Goal: Task Accomplishment & Management: Manage account settings

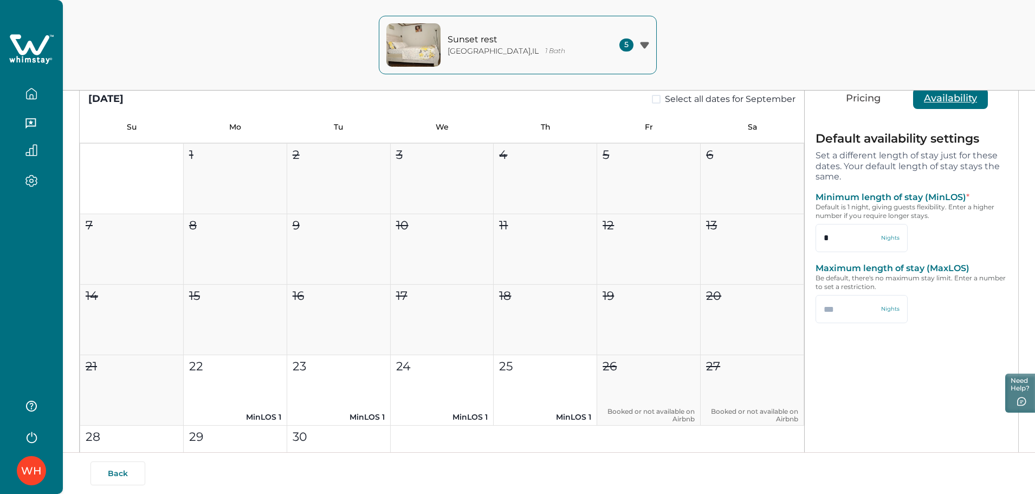
click at [46, 235] on div "WH" at bounding box center [31, 247] width 63 height 494
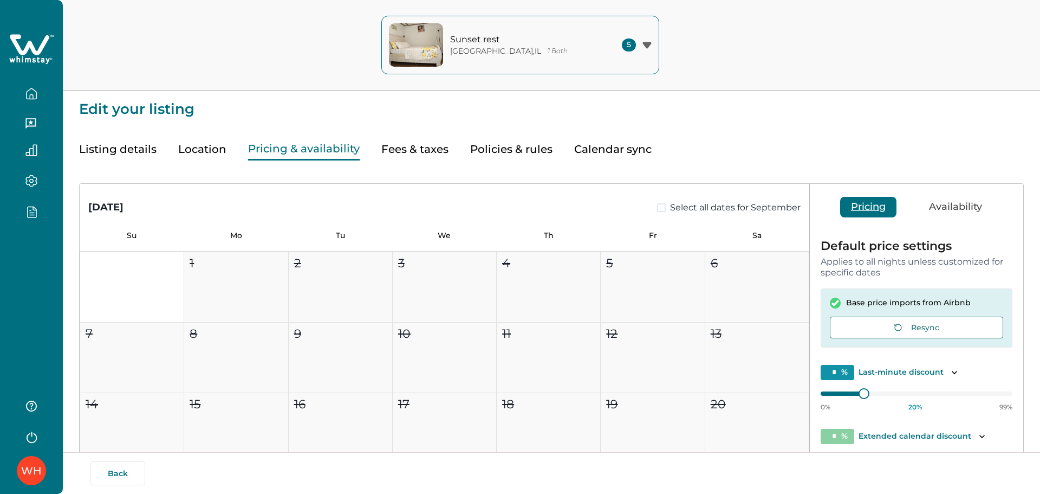
type input "**"
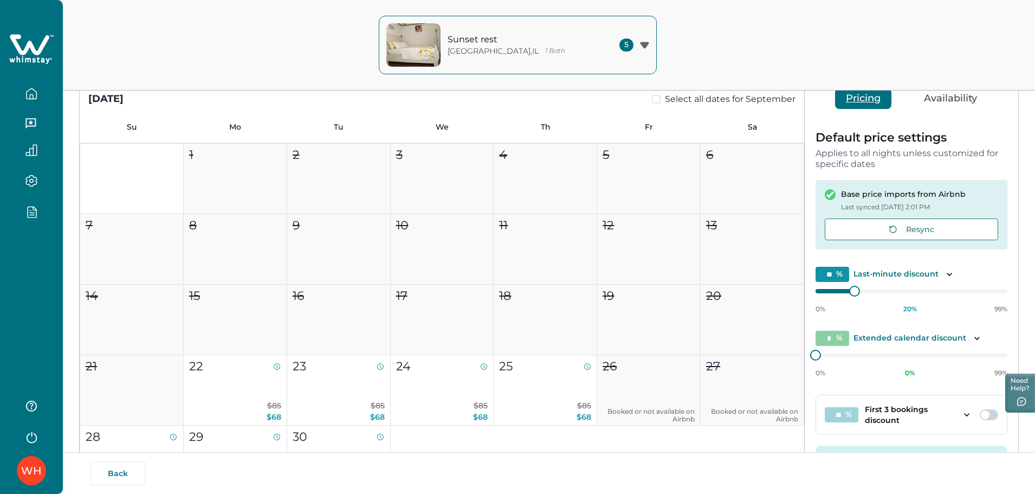
click at [14, 244] on div "WH" at bounding box center [31, 247] width 63 height 494
click at [195, 44] on div "Sunset rest Chicago , IL 1 Bath 5 Sunset rest Chicago , IL Cavern Desert Sunny …" at bounding box center [517, 45] width 1035 height 90
click at [38, 240] on div "WH" at bounding box center [31, 247] width 63 height 494
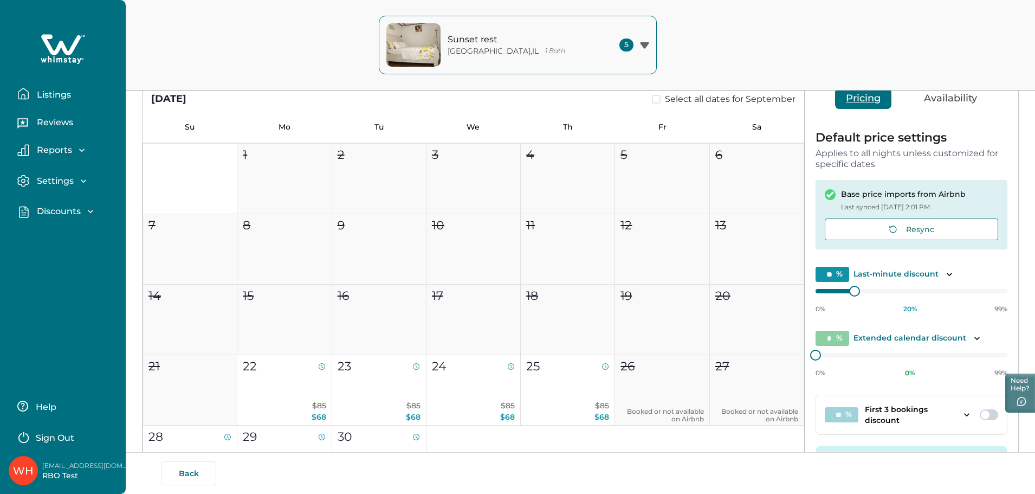
click at [247, 62] on div "Sunset rest Chicago , IL 1 Bath 5 Sunset rest Chicago , IL Cavern Desert Sunny …" at bounding box center [517, 45] width 1035 height 90
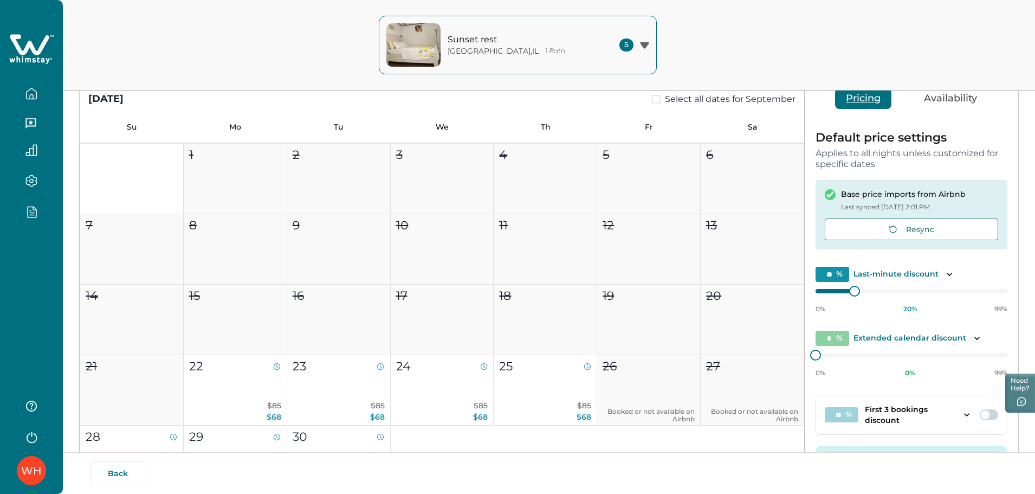
click at [29, 262] on div "WH" at bounding box center [31, 247] width 63 height 494
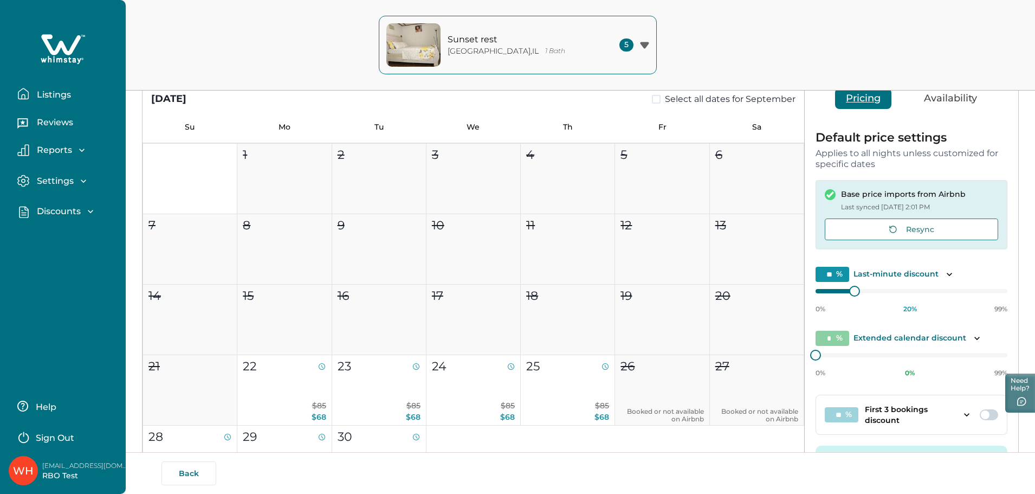
click at [70, 232] on div "Listings Reviews Reports Earnings Reservations Payouts Settings Profile details…" at bounding box center [63, 118] width 126 height 236
click at [81, 217] on button "Discounts" at bounding box center [67, 211] width 100 height 12
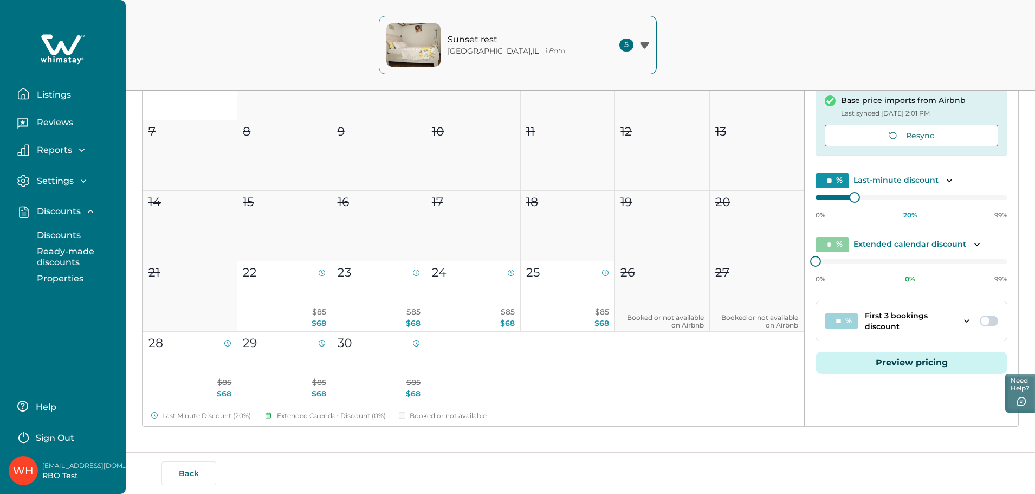
scroll to position [209, 0]
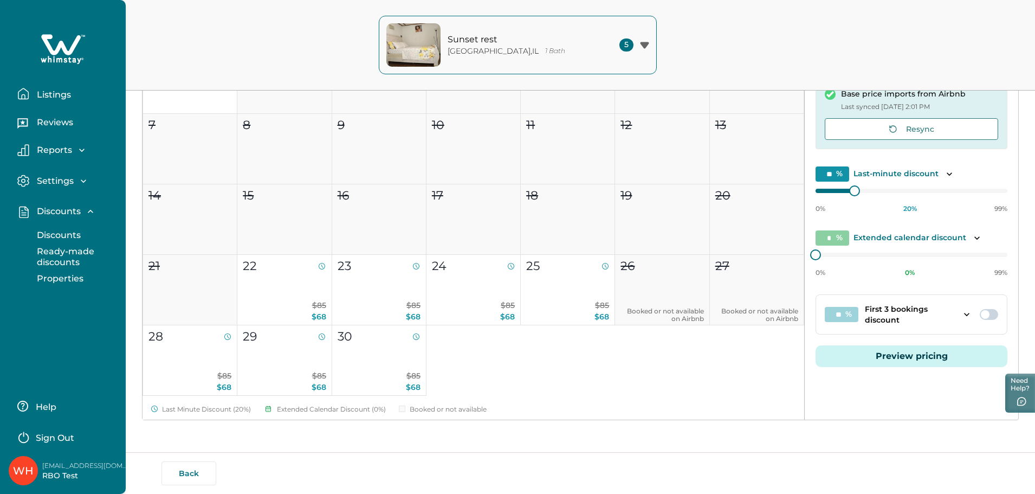
click at [50, 232] on p "Discounts" at bounding box center [57, 235] width 47 height 11
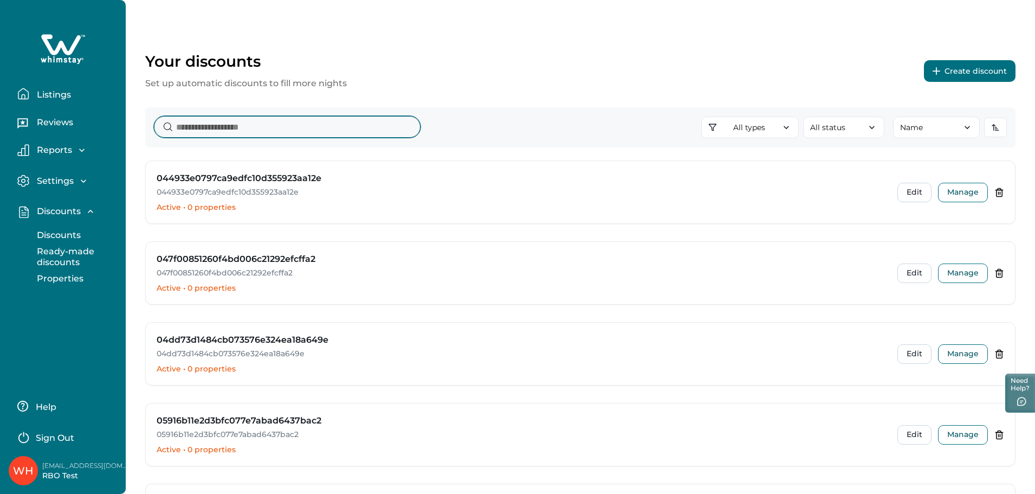
click at [329, 130] on input at bounding box center [287, 127] width 267 height 22
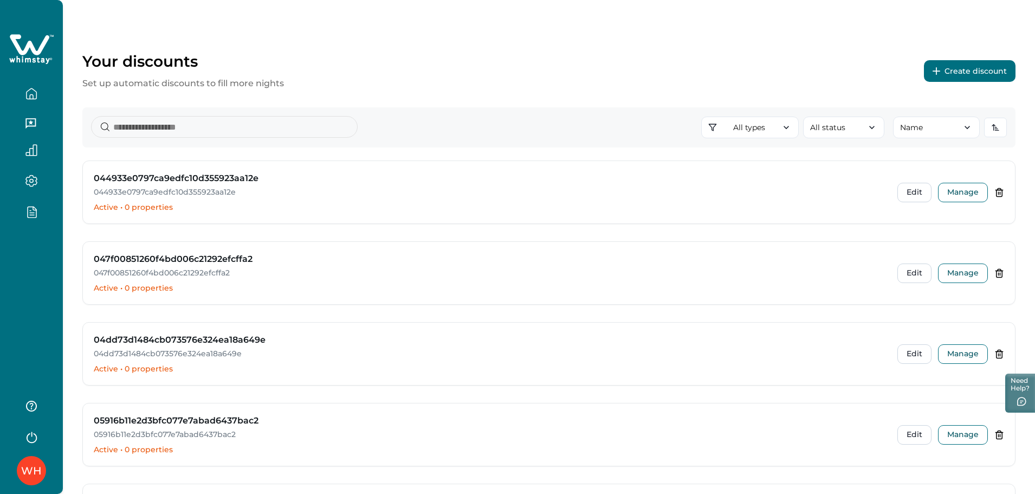
click at [438, 126] on div "All types All types Standard 0-30 Tiered Early bird Day-based Extended stay Sea…" at bounding box center [548, 127] width 933 height 40
click at [465, 76] on div "Your discounts Set up automatic discounts to fill more nights Create discount" at bounding box center [548, 71] width 933 height 38
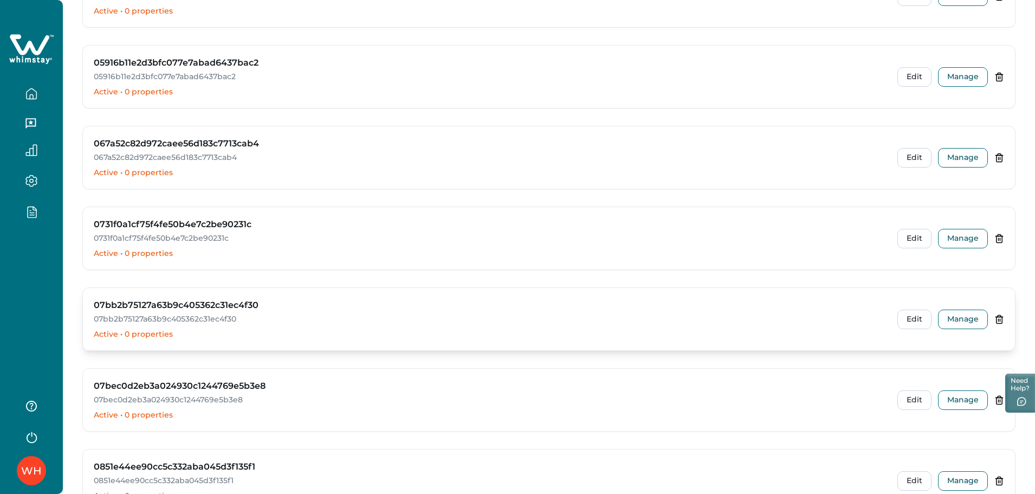
scroll to position [565, 0]
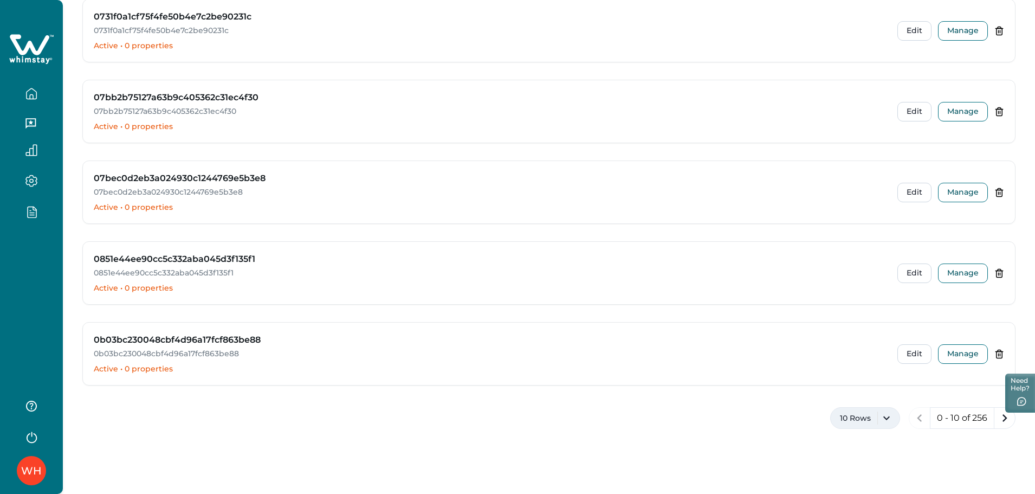
click at [884, 419] on button "10 Rows" at bounding box center [865, 418] width 70 height 22
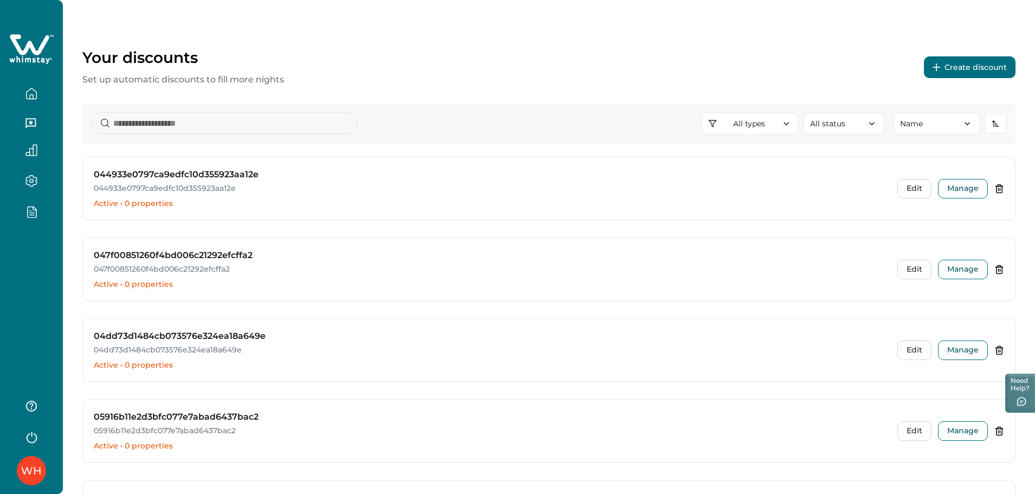
scroll to position [0, 0]
